Goal: Task Accomplishment & Management: Use online tool/utility

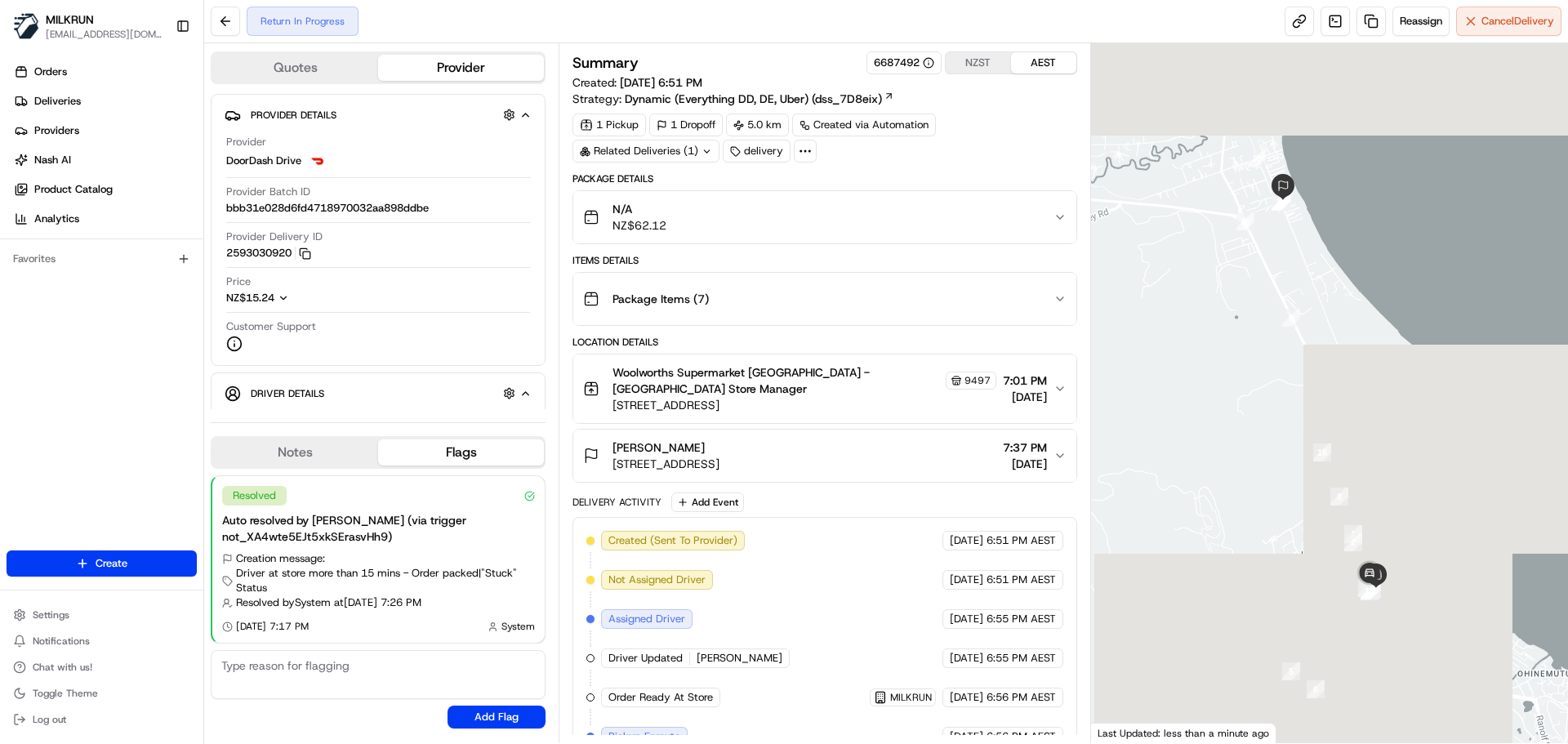
scroll to position [221, 0]
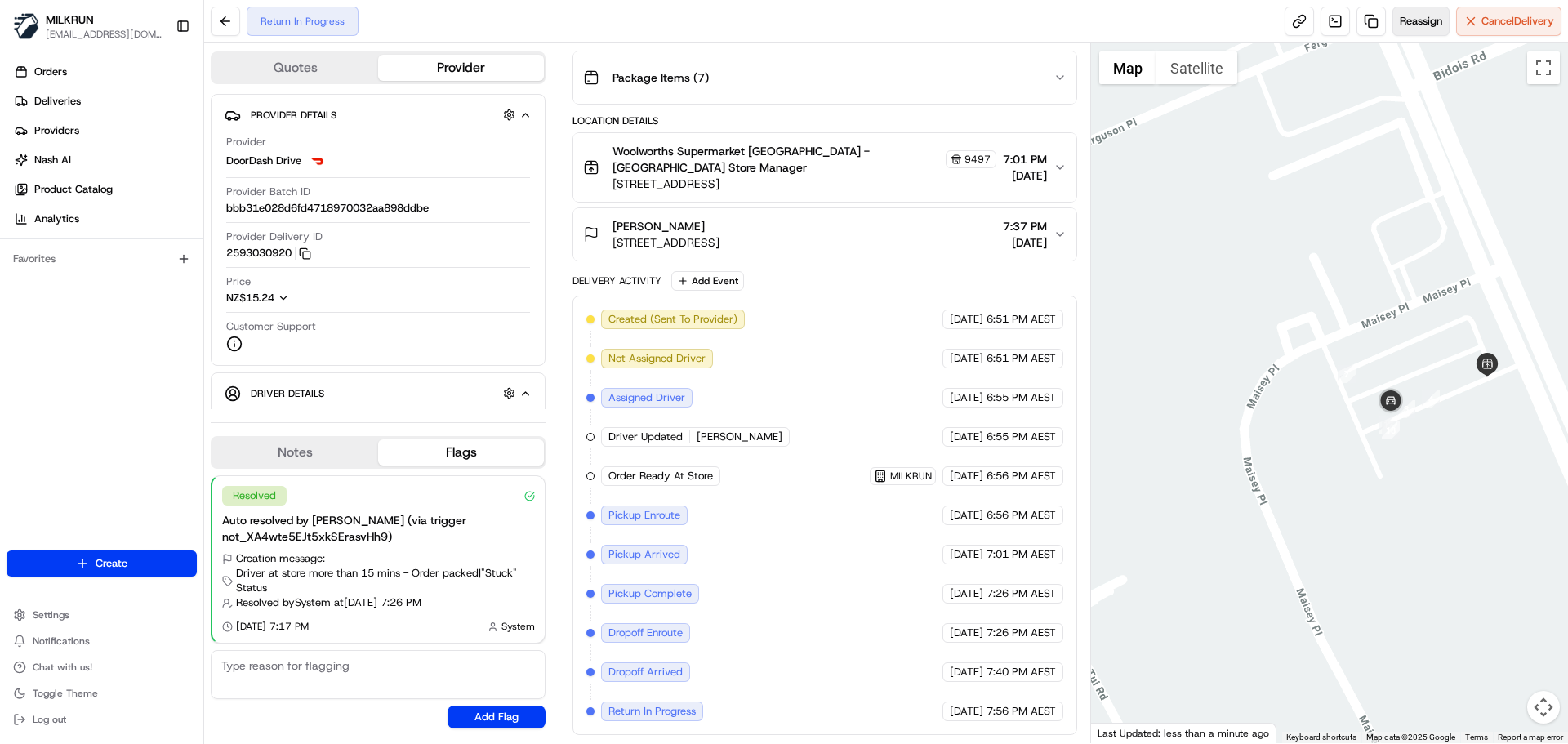
click at [1406, 32] on button "Reassign" at bounding box center [1421, 21] width 57 height 29
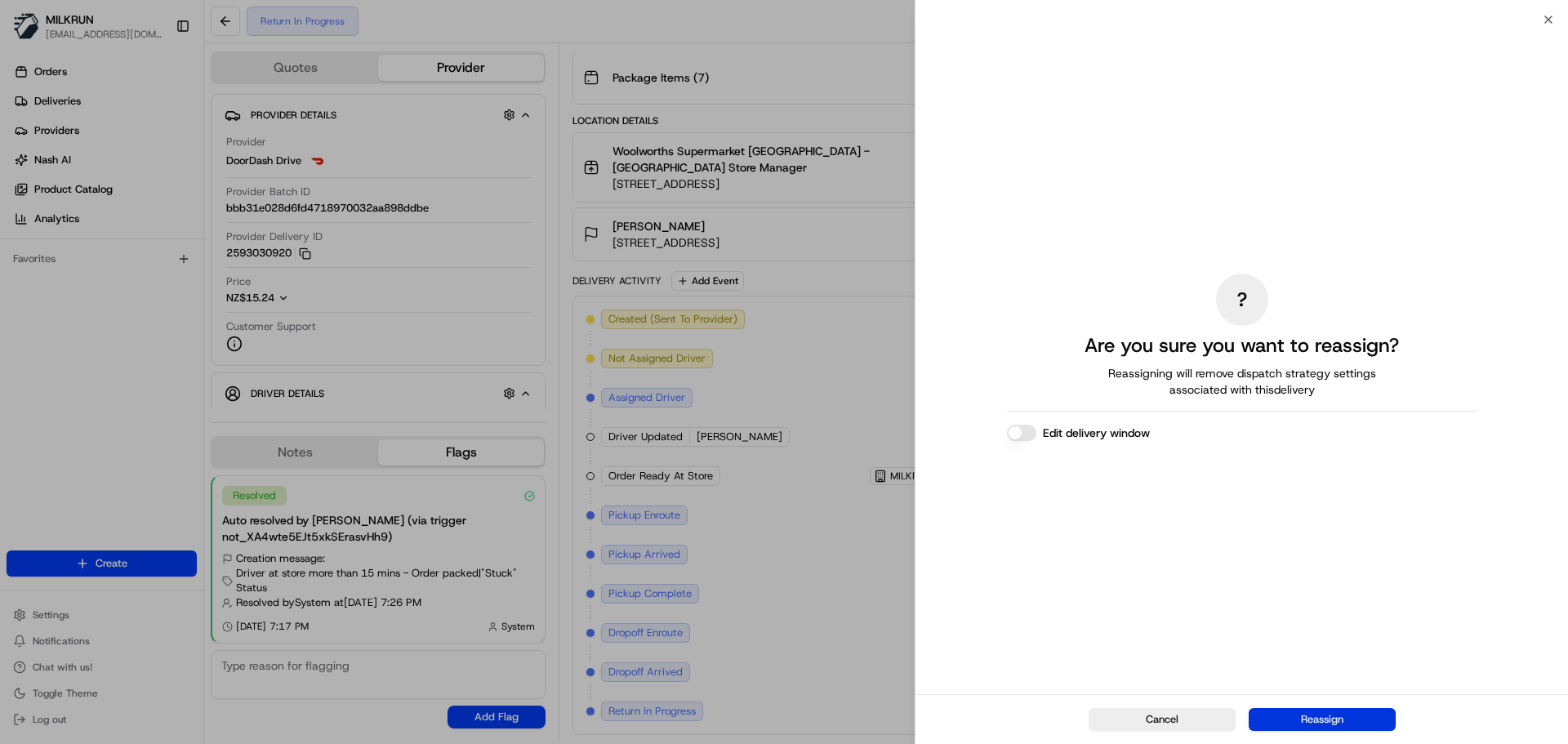
click at [1311, 730] on button "Reassign" at bounding box center [1322, 720] width 147 height 23
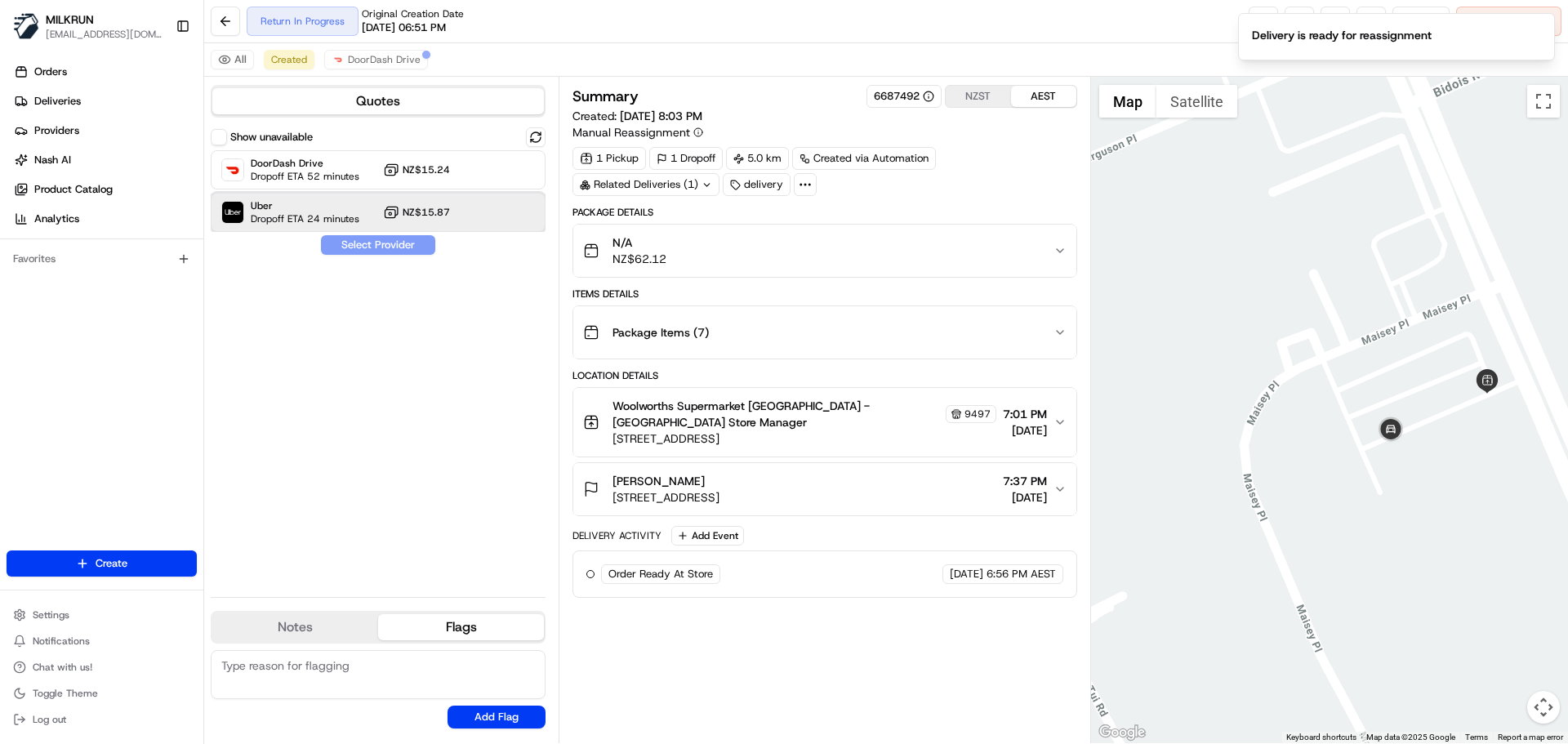
click at [360, 203] on div "Uber Dropoff ETA 24 minutes NZ$15.87" at bounding box center [378, 212] width 335 height 40
click at [367, 242] on button "Assign Provider" at bounding box center [379, 245] width 116 height 19
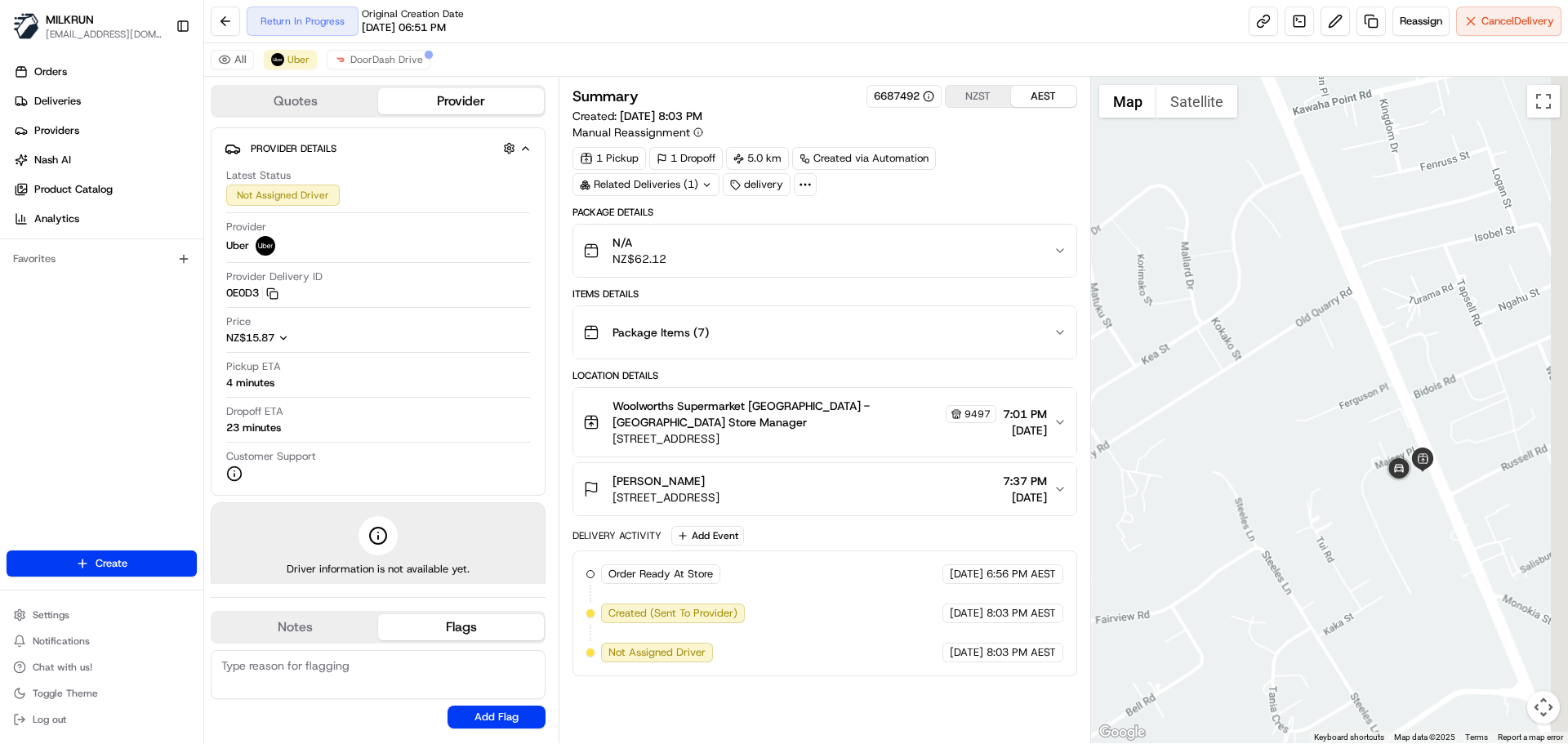
drag, startPoint x: 1486, startPoint y: 433, endPoint x: 1388, endPoint y: 545, distance: 148.8
click at [1388, 545] on div at bounding box center [1330, 410] width 478 height 667
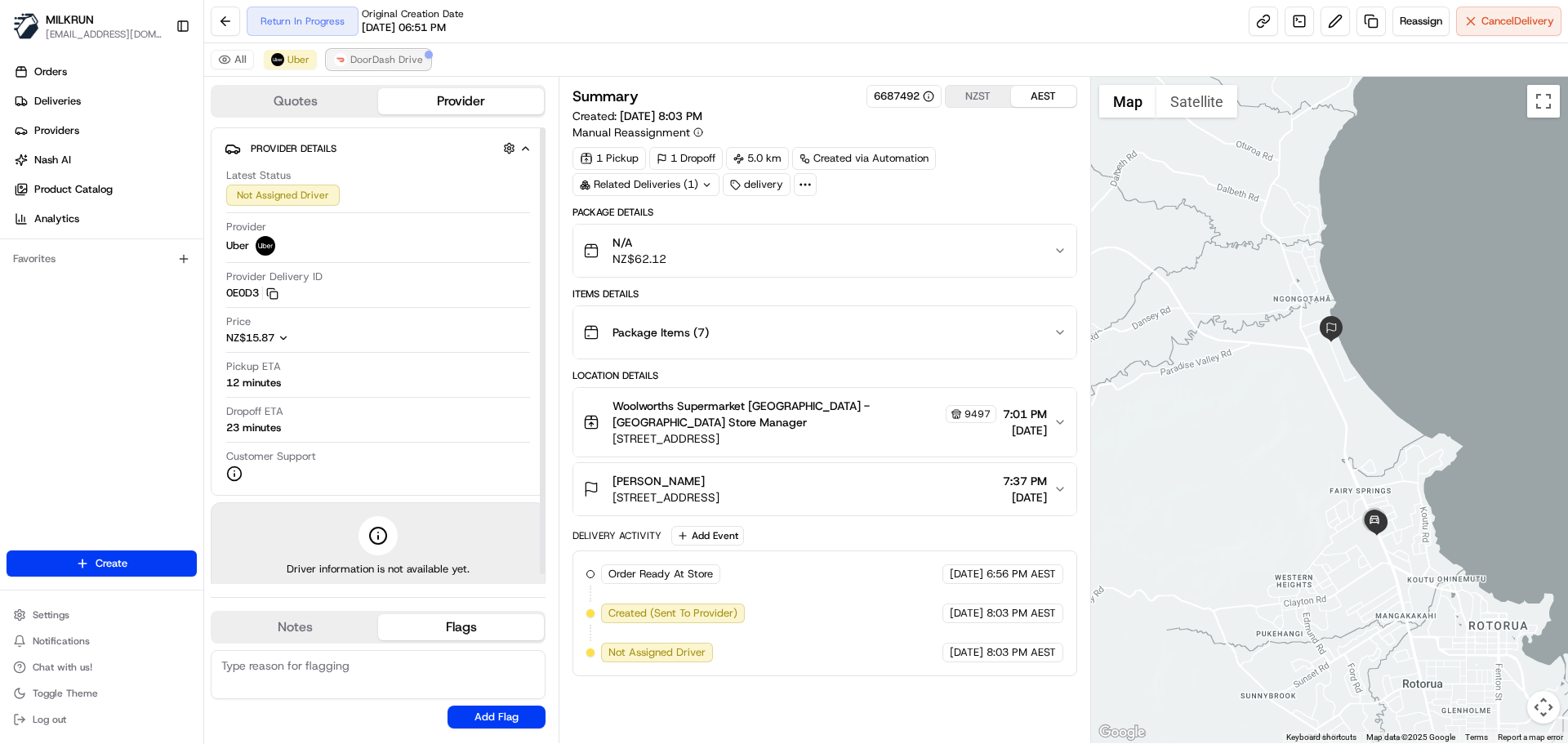
click at [388, 58] on span "DoorDash Drive" at bounding box center [386, 60] width 72 height 13
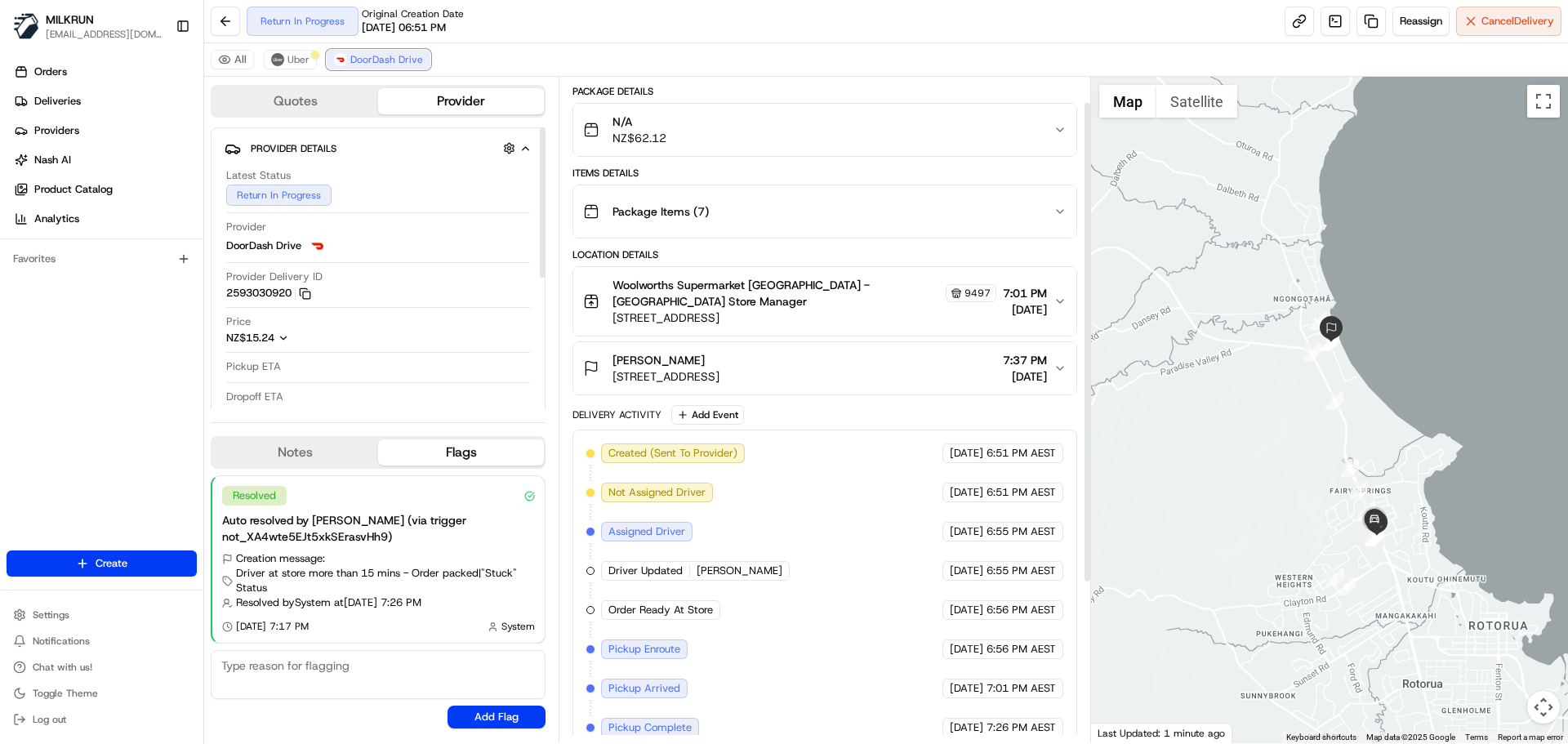
scroll to position [255, 0]
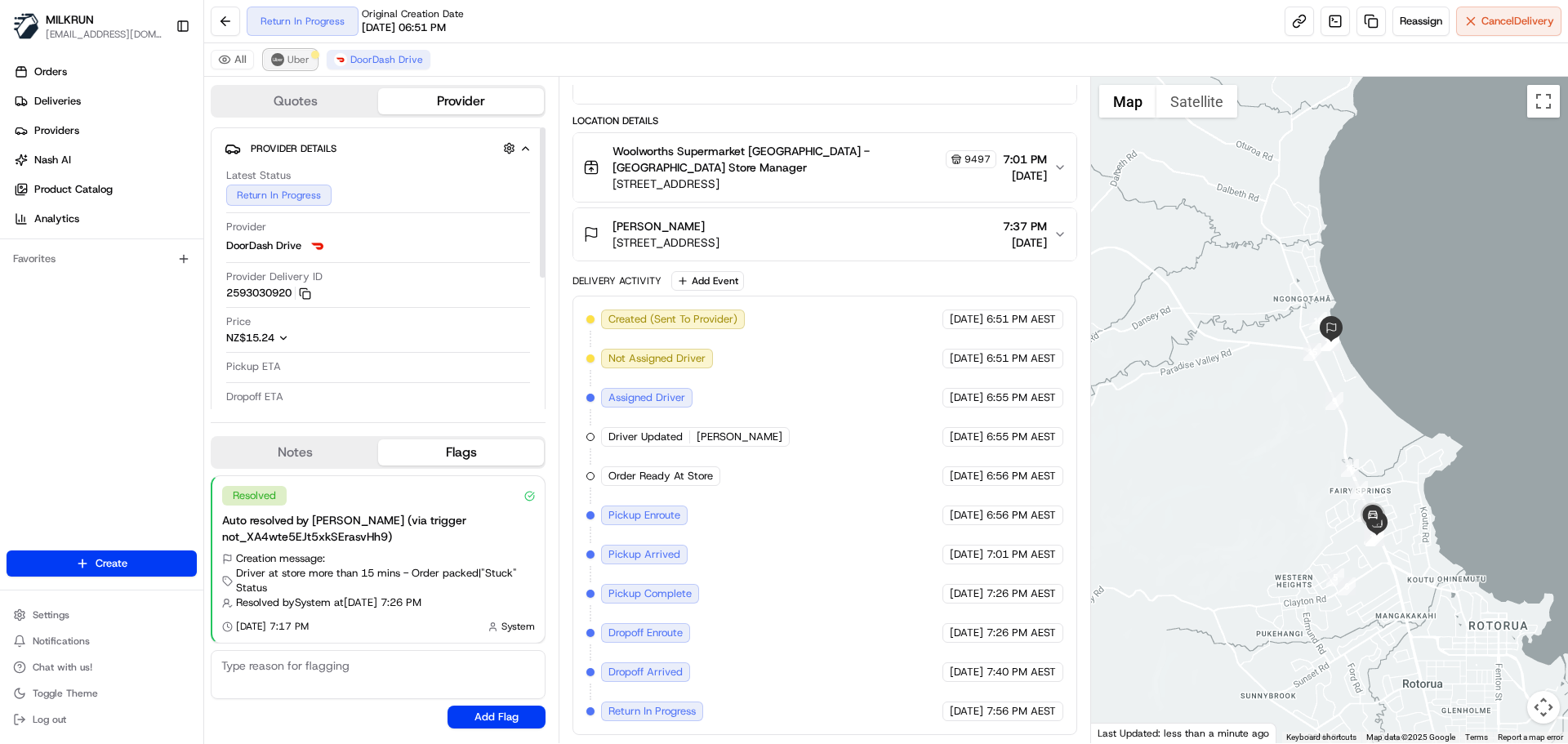
click at [280, 62] on img at bounding box center [278, 60] width 13 height 13
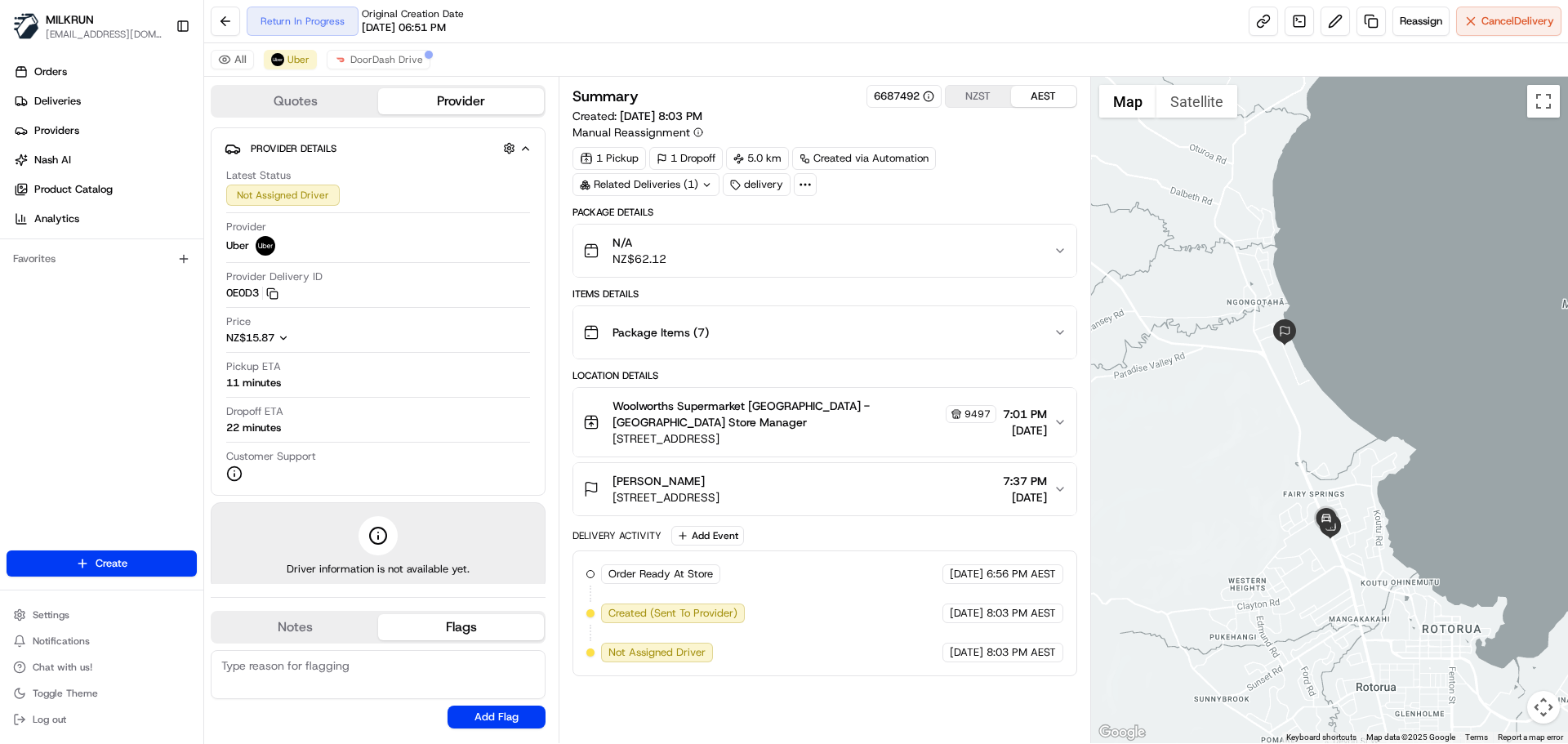
drag, startPoint x: 1360, startPoint y: 555, endPoint x: 1319, endPoint y: 541, distance: 43.3
click at [1352, 558] on div at bounding box center [1330, 410] width 478 height 667
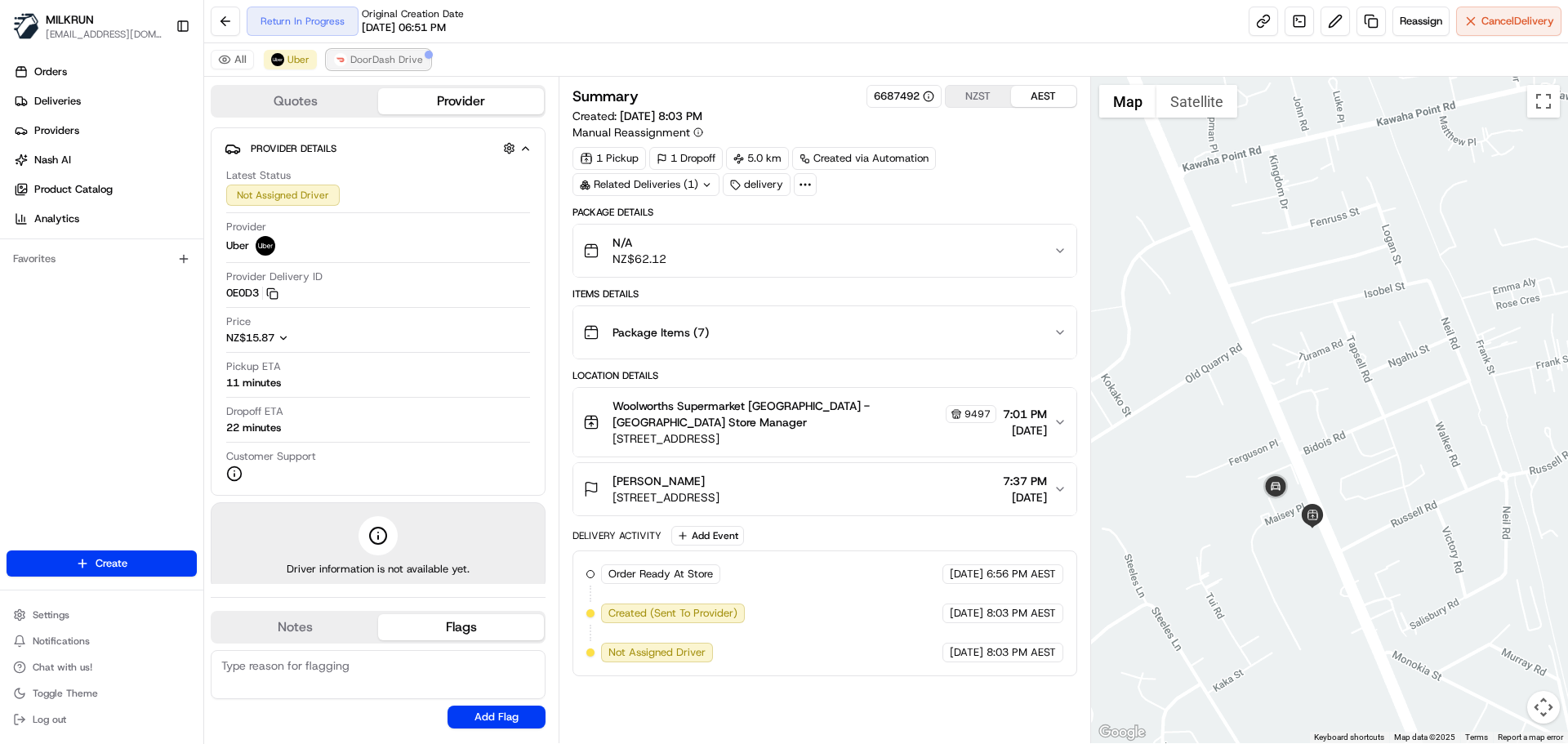
click at [380, 64] on span "DoorDash Drive" at bounding box center [386, 60] width 72 height 13
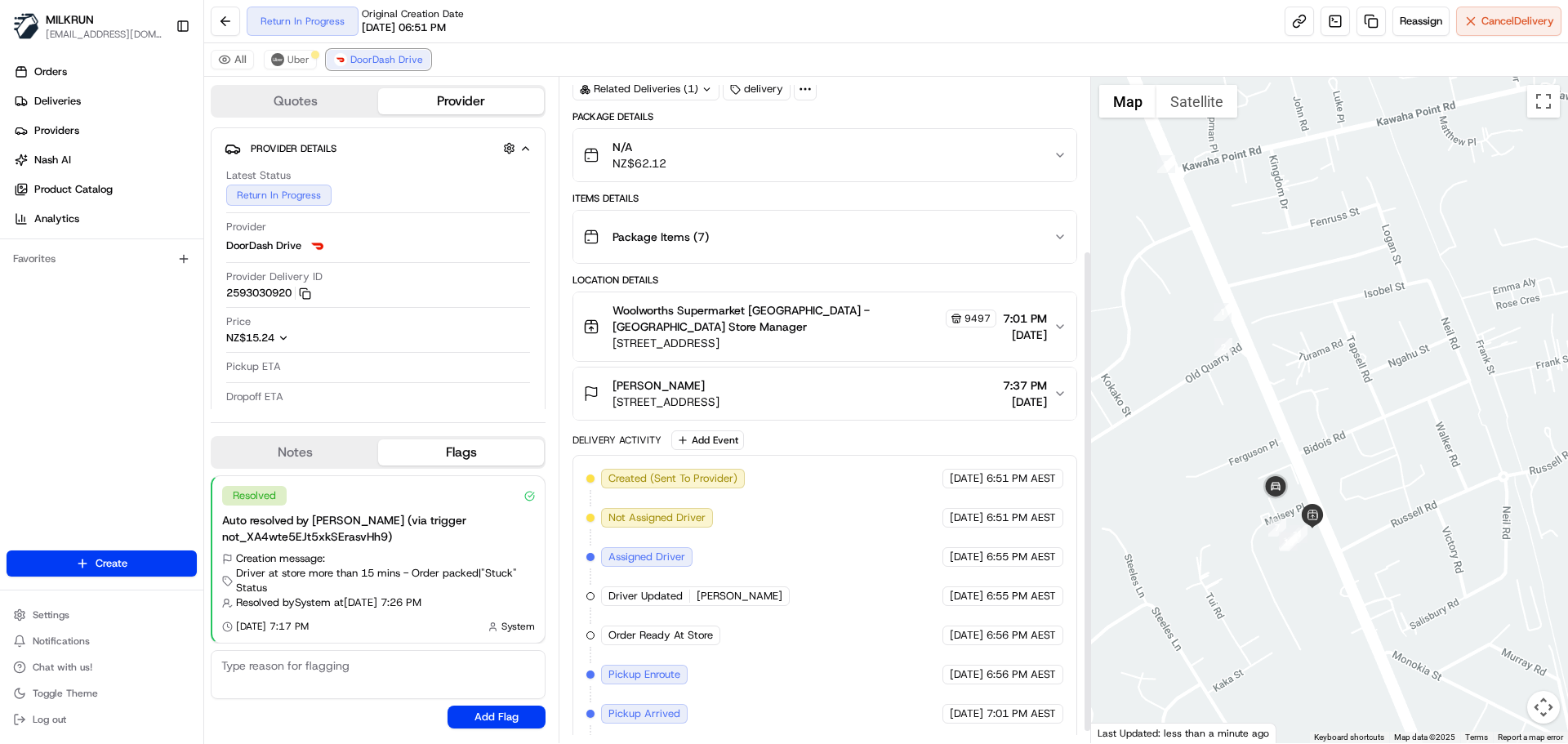
scroll to position [255, 0]
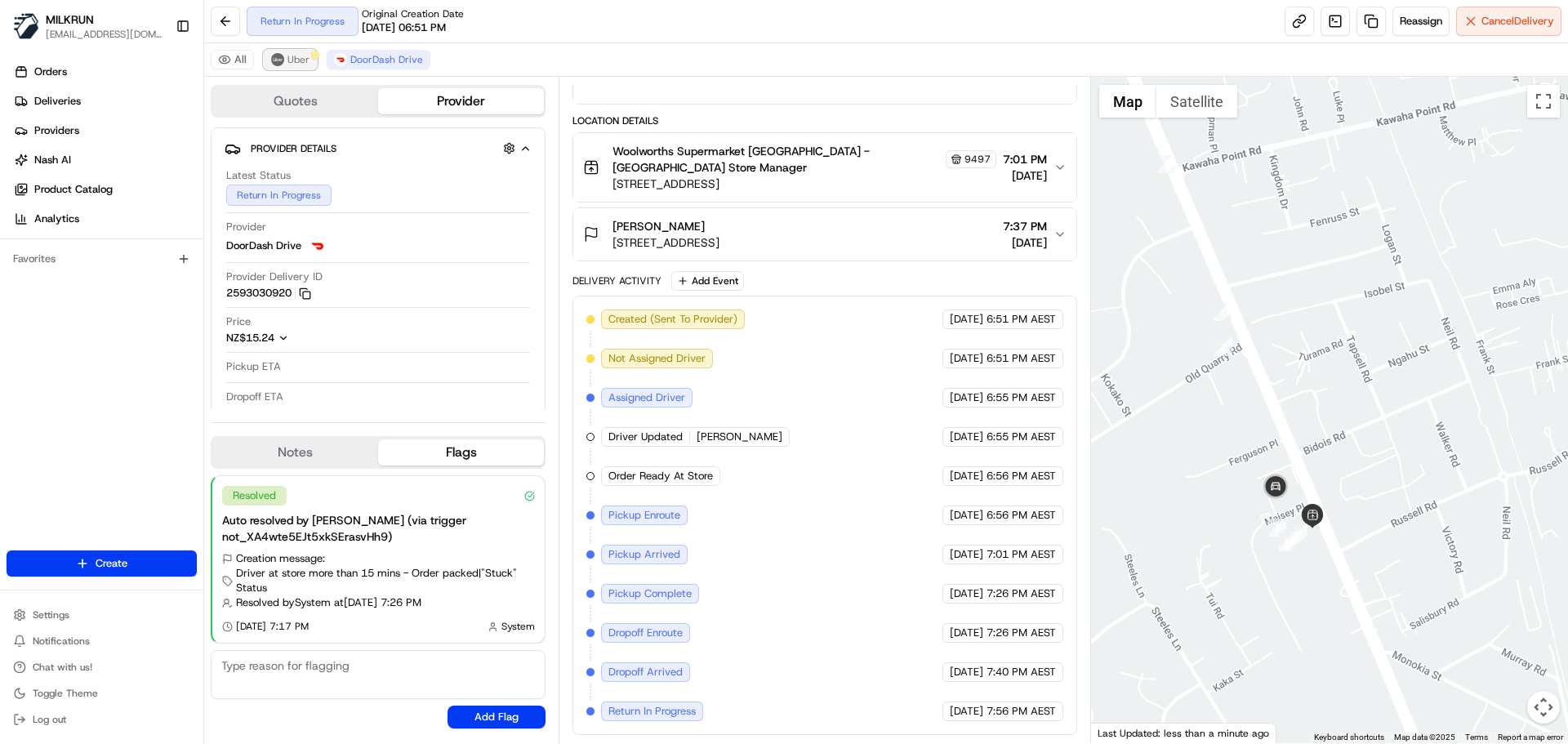
click at [280, 65] on img at bounding box center [278, 60] width 13 height 13
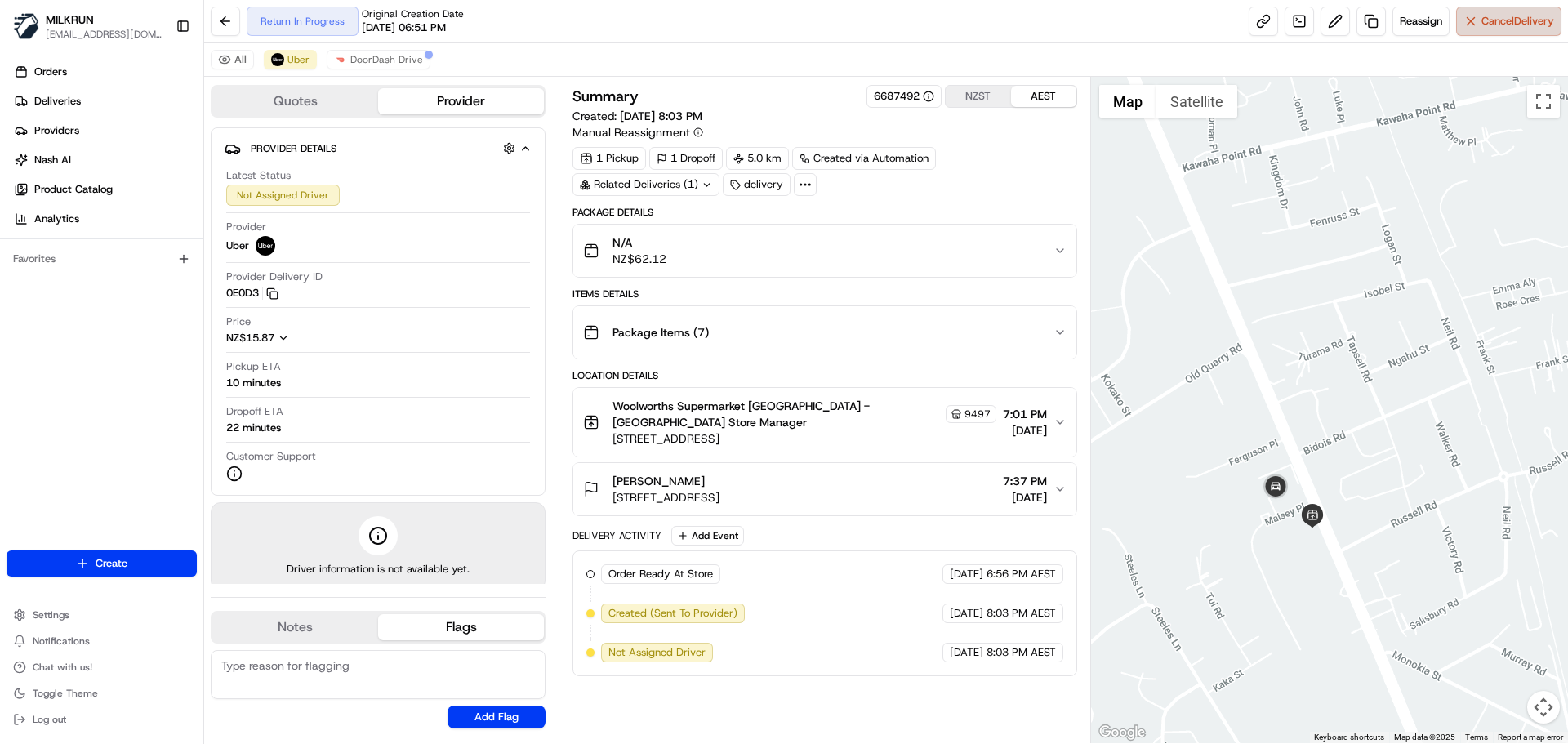
click at [1518, 25] on span "Cancel Delivery" at bounding box center [1518, 21] width 72 height 14
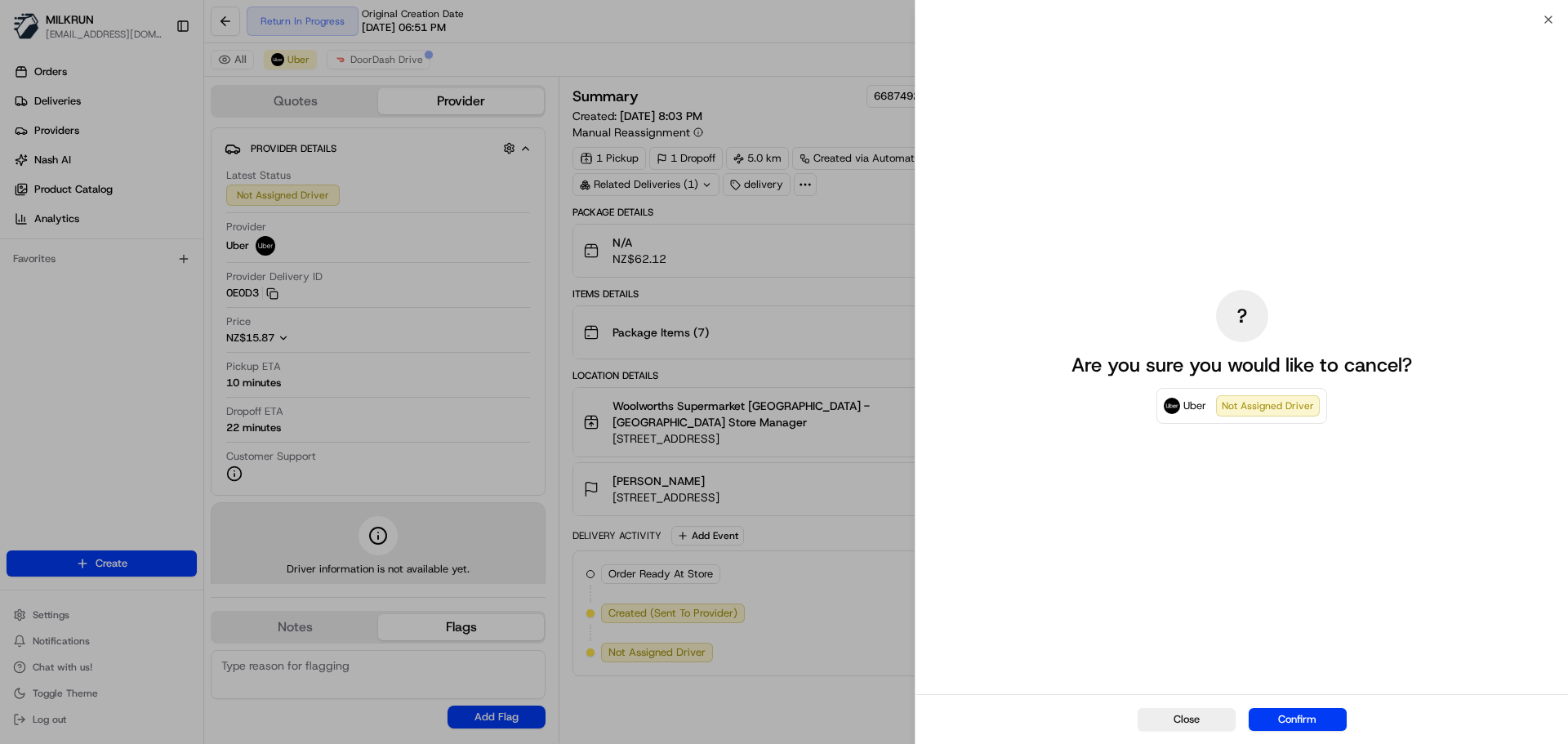
drag, startPoint x: 1294, startPoint y: 718, endPoint x: 439, endPoint y: 196, distance: 1001.8
click at [517, 237] on body "MILKRUN [EMAIL_ADDRESS][DOMAIN_NAME] Toggle Sidebar Orders Deliveries Providers…" at bounding box center [784, 372] width 1568 height 744
click at [1205, 719] on button "Close" at bounding box center [1186, 720] width 98 height 23
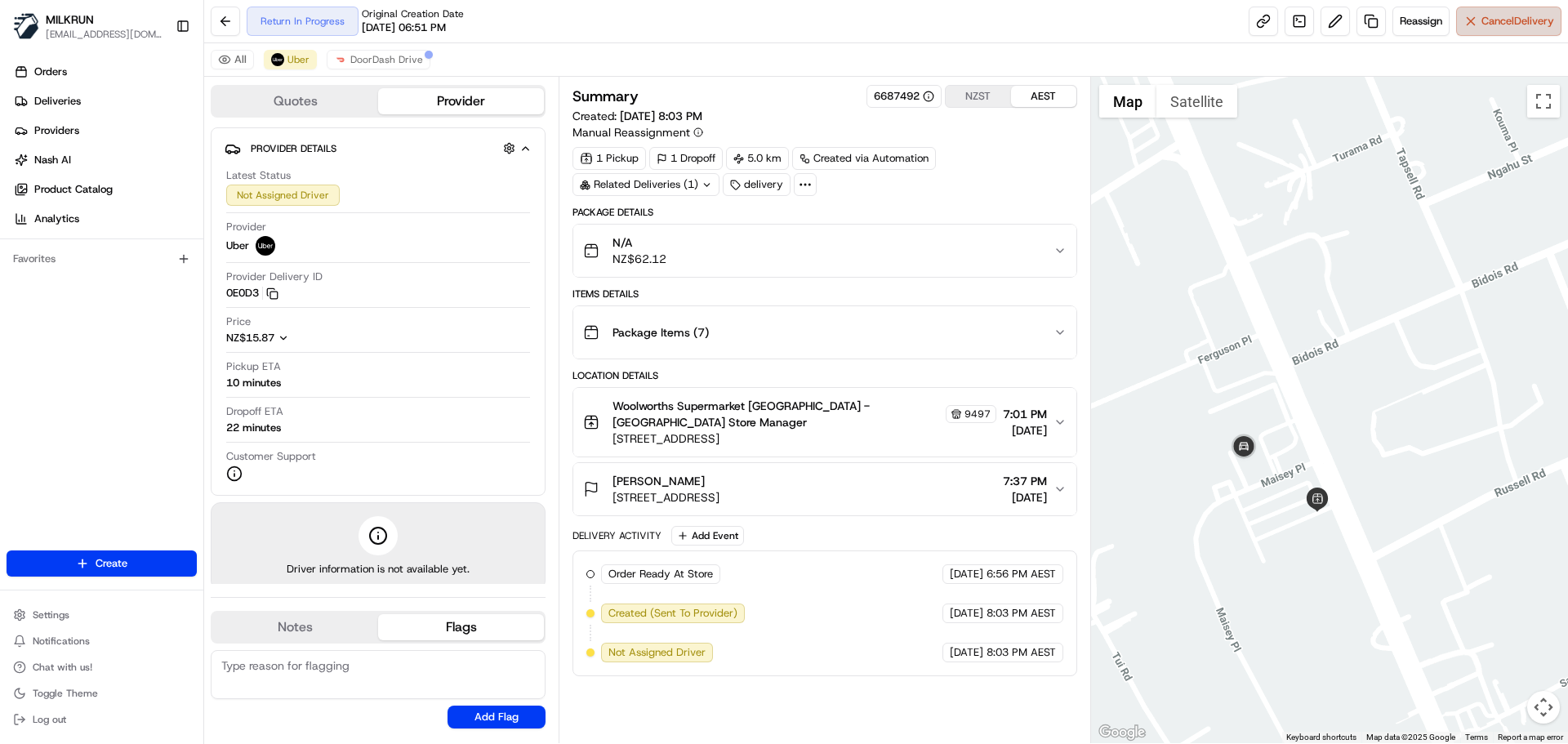
click at [1502, 29] on button "Cancel Delivery" at bounding box center [1508, 21] width 105 height 29
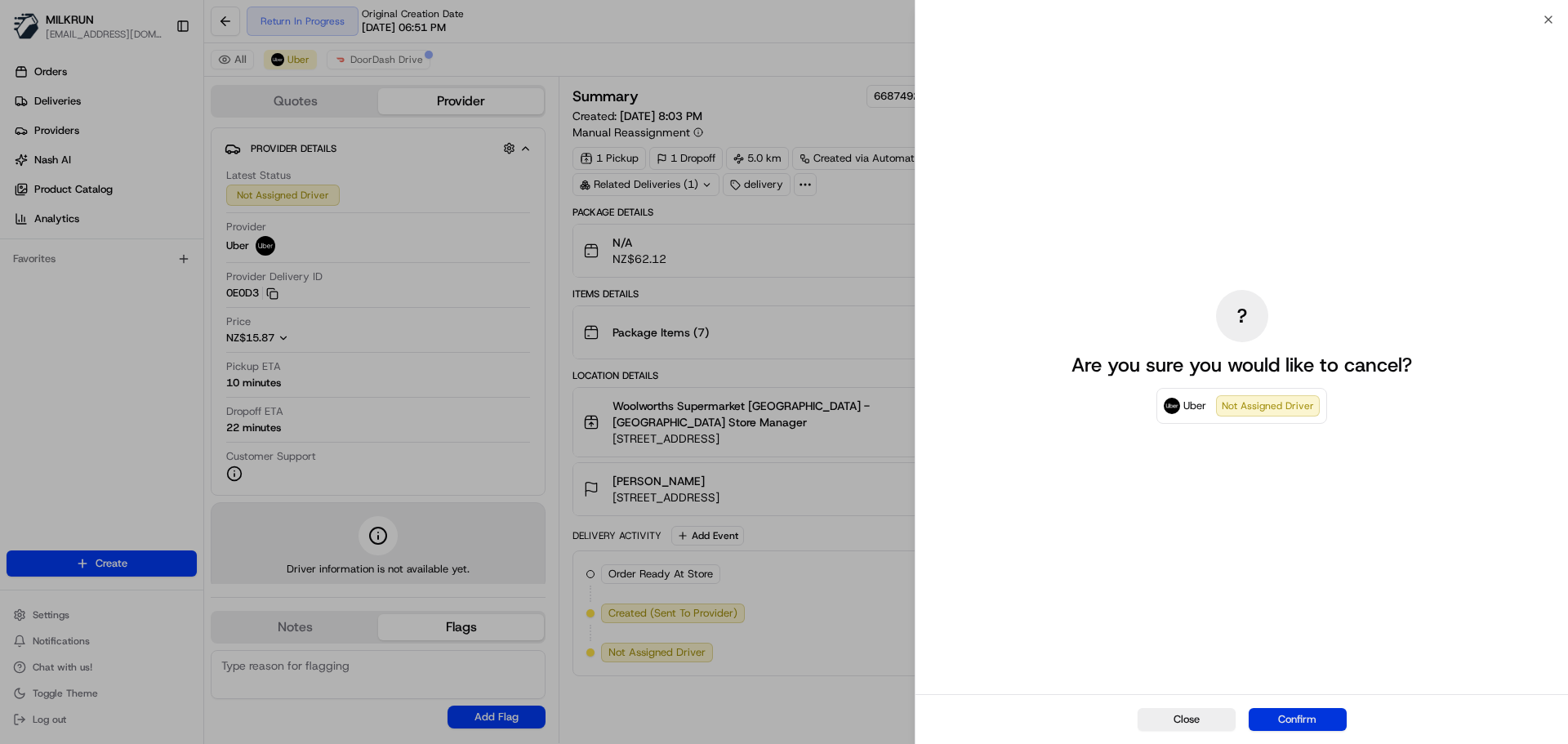
click at [1293, 719] on button "Confirm" at bounding box center [1297, 720] width 98 height 23
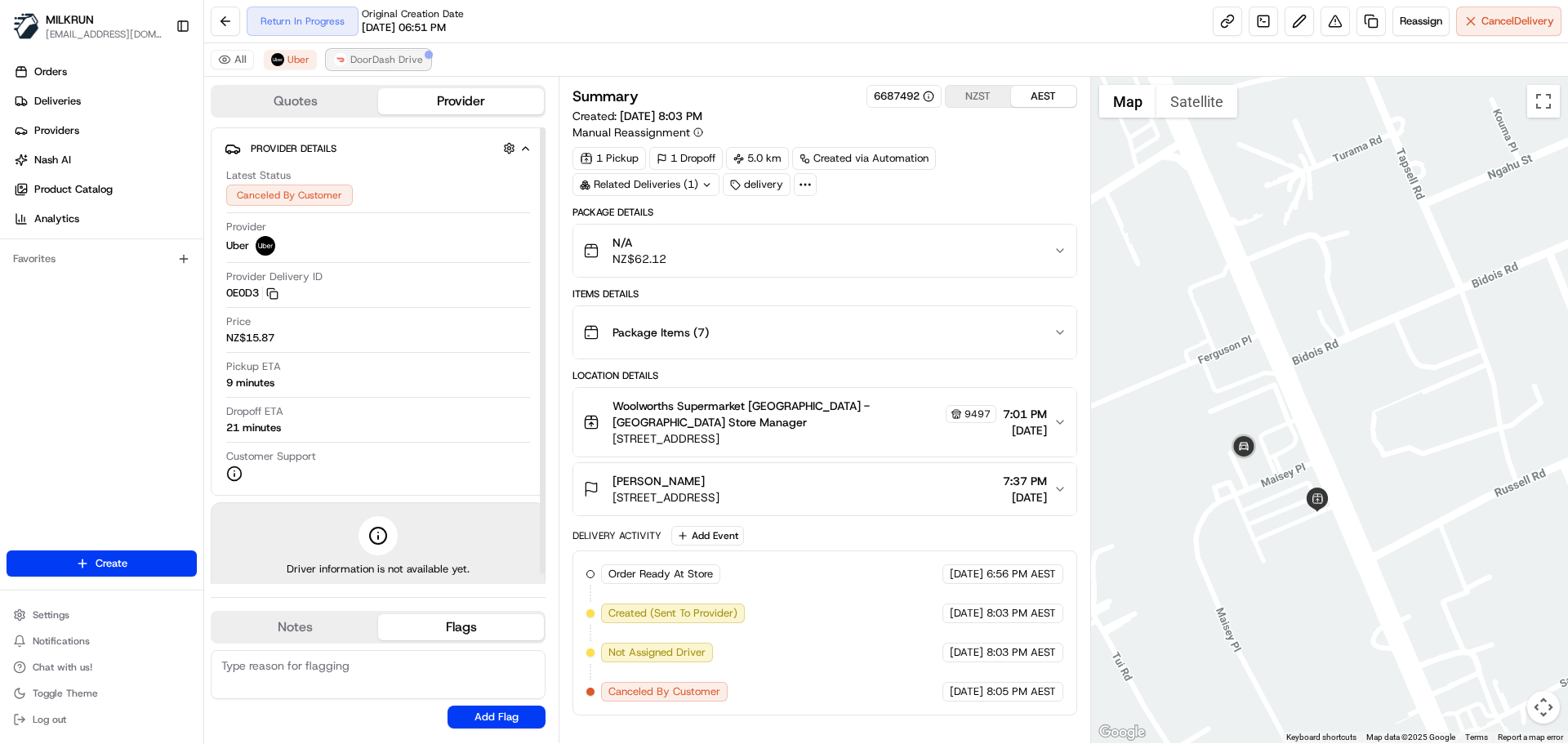
click at [372, 54] on span "DoorDash Drive" at bounding box center [386, 60] width 72 height 13
